Goal: Navigation & Orientation: Understand site structure

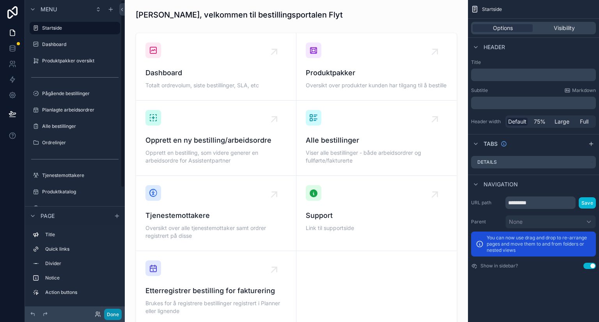
click at [115, 317] on button "Done" at bounding box center [113, 314] width 18 height 11
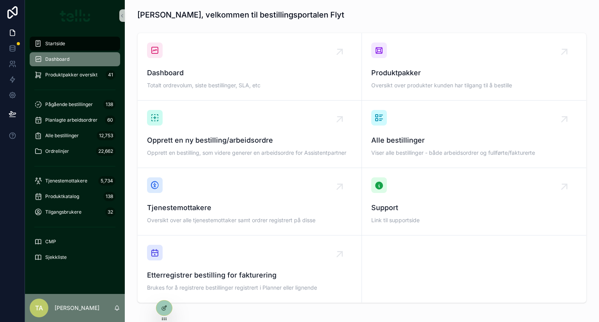
click at [66, 63] on div "Dashboard" at bounding box center [74, 59] width 81 height 12
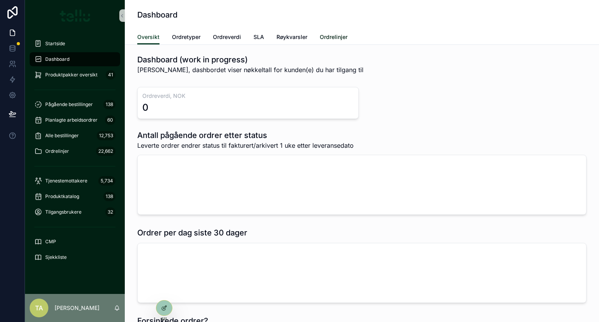
click at [343, 36] on span "Ordrelinjer" at bounding box center [334, 37] width 28 height 8
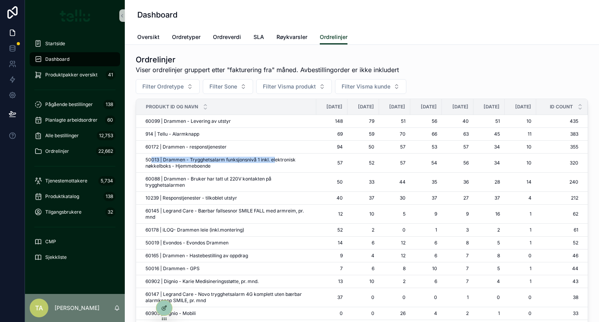
drag, startPoint x: 151, startPoint y: 159, endPoint x: 196, endPoint y: 163, distance: 45.0
click at [196, 163] on td "50013 | Drammen - Trygghetsalarm funksjonsnivå 1 inkl. elektronisk nøkkelboks -…" at bounding box center [226, 163] width 180 height 19
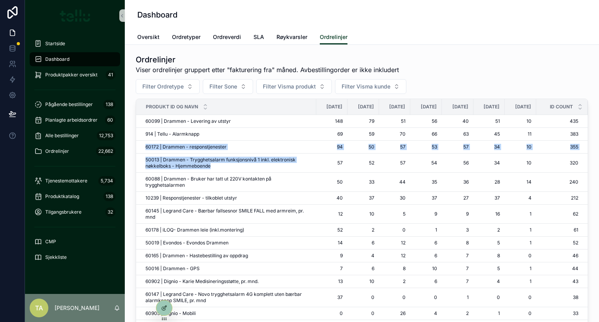
drag, startPoint x: 146, startPoint y: 144, endPoint x: 229, endPoint y: 167, distance: 86.2
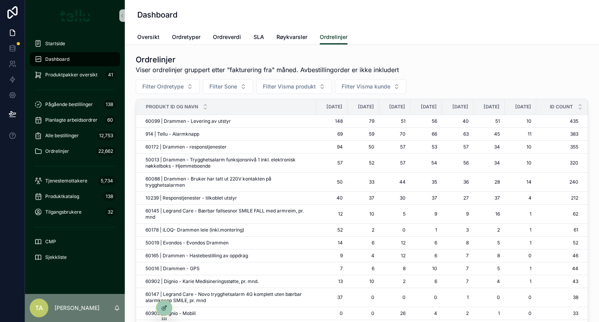
click at [474, 154] on td "34" at bounding box center [490, 163] width 32 height 19
click at [180, 37] on span "Ordretyper" at bounding box center [186, 37] width 28 height 8
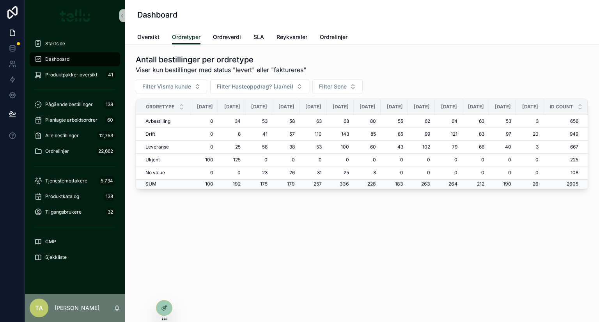
scroll to position [0, 230]
click at [332, 34] on span "Ordrelinjer" at bounding box center [334, 37] width 28 height 8
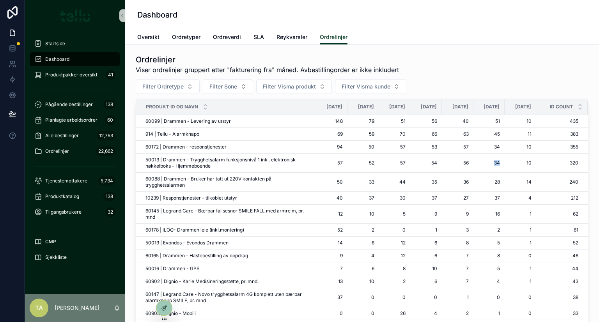
drag, startPoint x: 465, startPoint y: 166, endPoint x: 480, endPoint y: 168, distance: 14.6
click at [480, 168] on td "34" at bounding box center [490, 163] width 32 height 19
click at [474, 167] on td "34" at bounding box center [490, 163] width 32 height 19
click at [178, 36] on span "Ordretyper" at bounding box center [186, 37] width 28 height 8
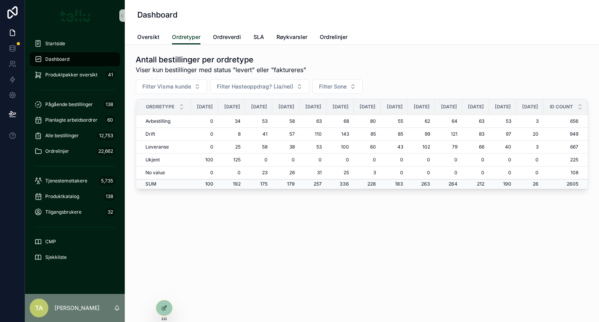
scroll to position [0, 230]
drag, startPoint x: 493, startPoint y: 121, endPoint x: 479, endPoint y: 120, distance: 13.7
click at [479, 120] on tr "Avbestilling 0 34 53 58 63 68 80 55 62 64 63 53 3 656" at bounding box center [362, 121] width 452 height 13
click at [251, 39] on div "Oversikt Ordretyper Ordreverdi SLA Røykvarsler Ordrelinjer" at bounding box center [362, 37] width 450 height 15
click at [259, 36] on span "SLA" at bounding box center [259, 37] width 11 height 8
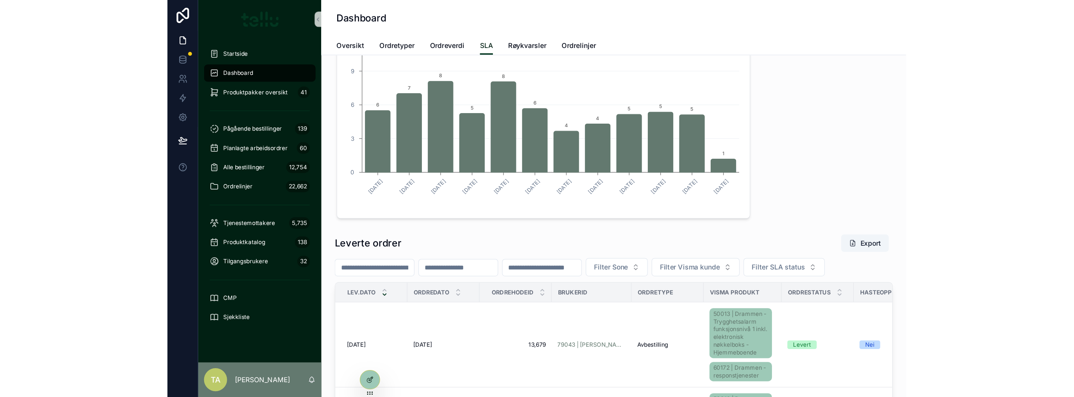
scroll to position [156, 0]
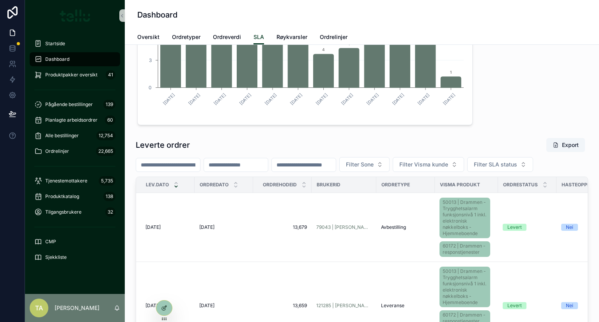
click at [387, 172] on div "Filter Sone Filter Visma kunde Filter SLA status" at bounding box center [362, 164] width 453 height 15
click at [304, 172] on div "Filter Sone Filter Visma kunde Filter SLA status" at bounding box center [362, 164] width 453 height 15
click at [2, 254] on div at bounding box center [12, 161] width 25 height 322
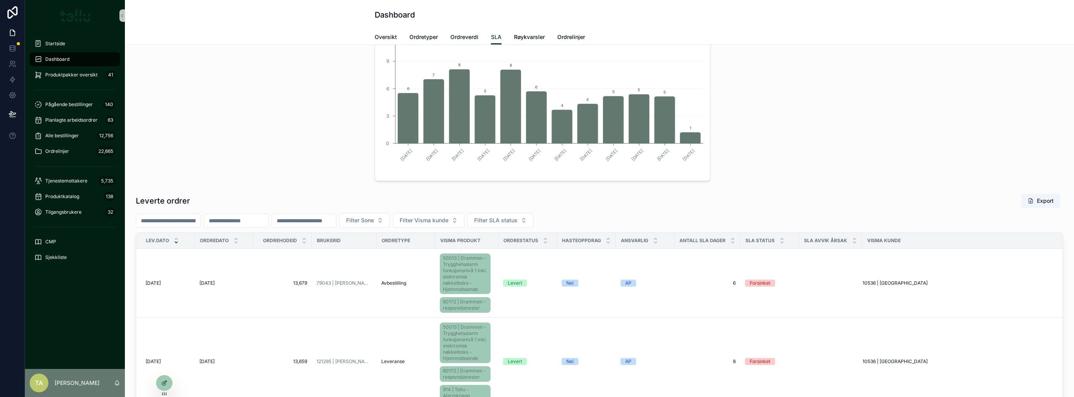
scroll to position [0, 0]
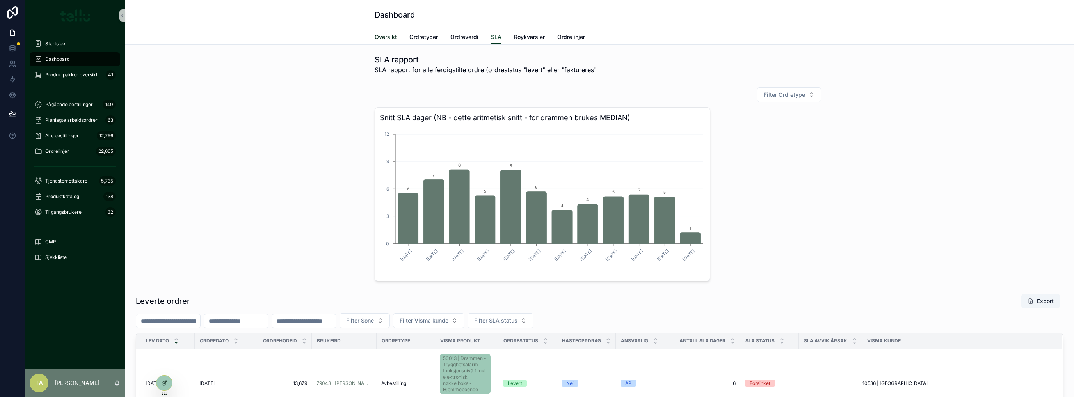
click at [381, 37] on span "Oversikt" at bounding box center [386, 37] width 22 height 8
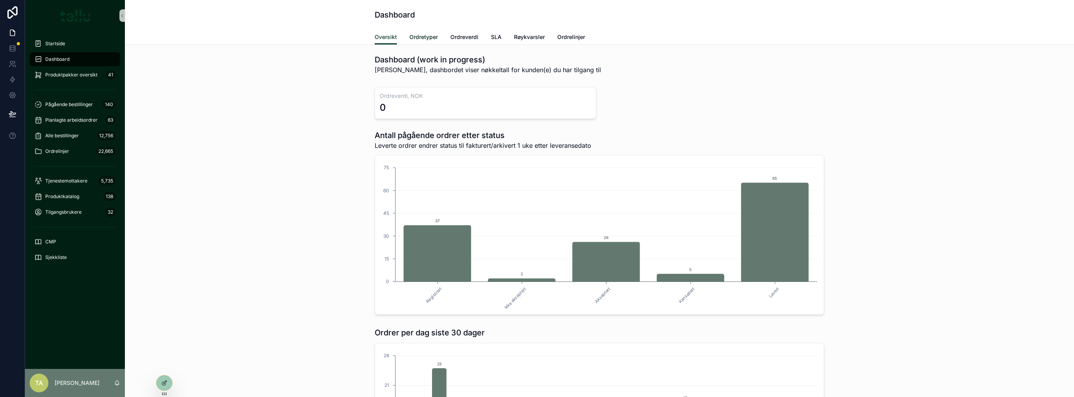
click at [409, 33] on span "Ordretyper" at bounding box center [423, 37] width 28 height 8
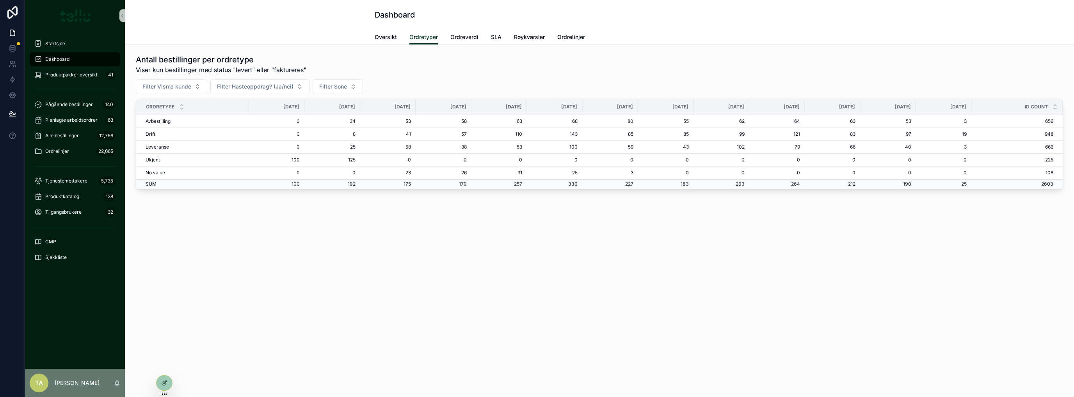
click at [599, 260] on div "Dashboard Ordretyper Oversikt Ordretyper Ordreverdi SLA Røykvarsler Ordrelinjer…" at bounding box center [599, 198] width 949 height 397
click at [599, 263] on div "Dashboard Ordretyper Oversikt Ordretyper Ordreverdi SLA Røykvarsler Ordrelinjer…" at bounding box center [599, 198] width 949 height 397
click at [57, 42] on span "Startside" at bounding box center [55, 44] width 20 height 6
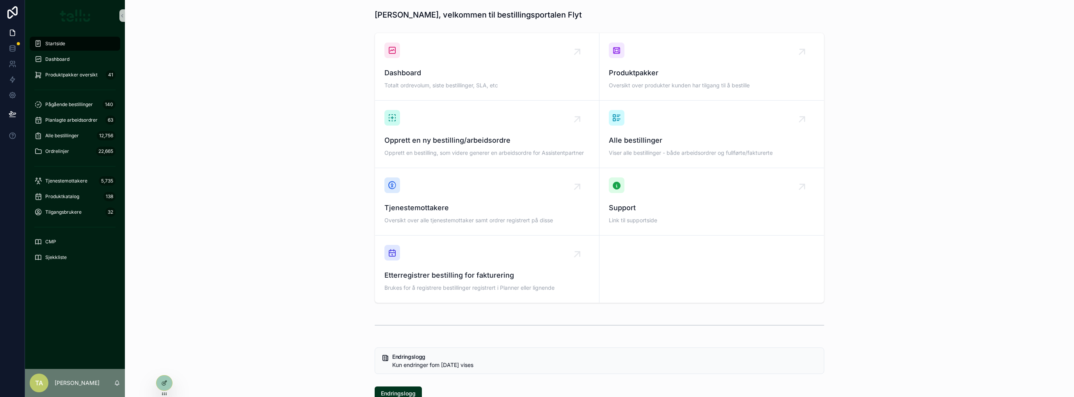
click at [191, 165] on div "Dashboard Totalt ordrevolum, siste bestillinger, SLA, etc Produktpakker Oversik…" at bounding box center [599, 168] width 937 height 277
